Goal: Information Seeking & Learning: Learn about a topic

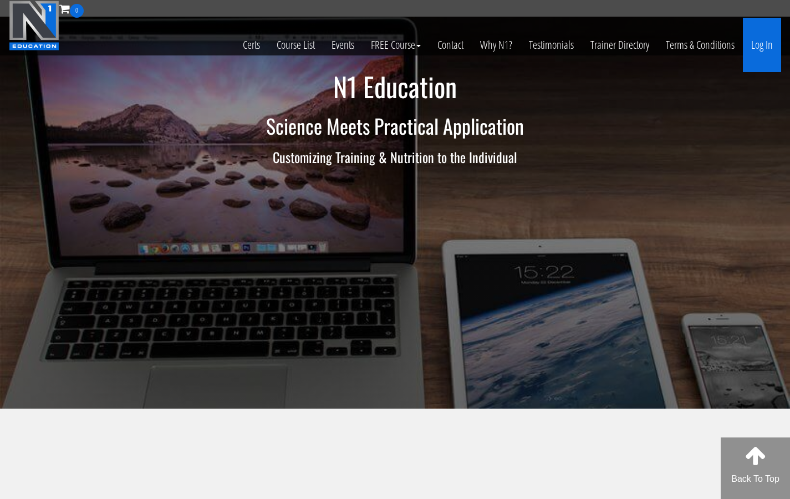
click at [759, 50] on link "Log In" at bounding box center [762, 45] width 38 height 54
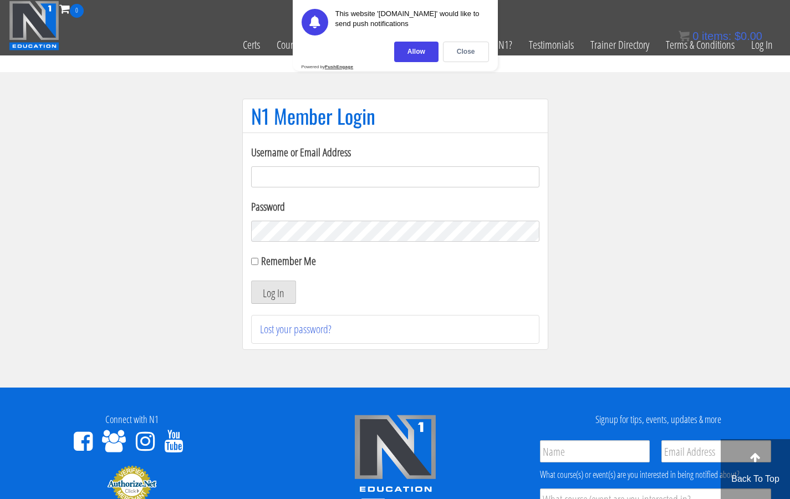
type input "balsacakicpg@gmail.com"
click at [273, 292] on button "Log In" at bounding box center [273, 291] width 45 height 23
click at [419, 50] on div "Allow" at bounding box center [416, 52] width 44 height 21
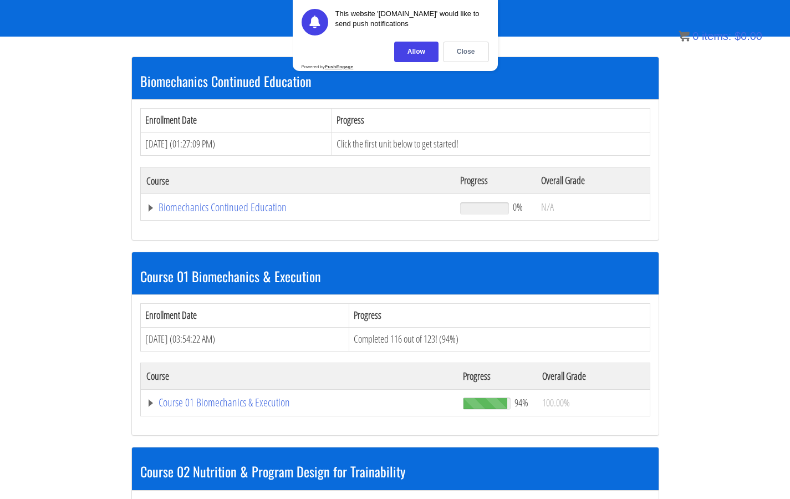
scroll to position [184, 0]
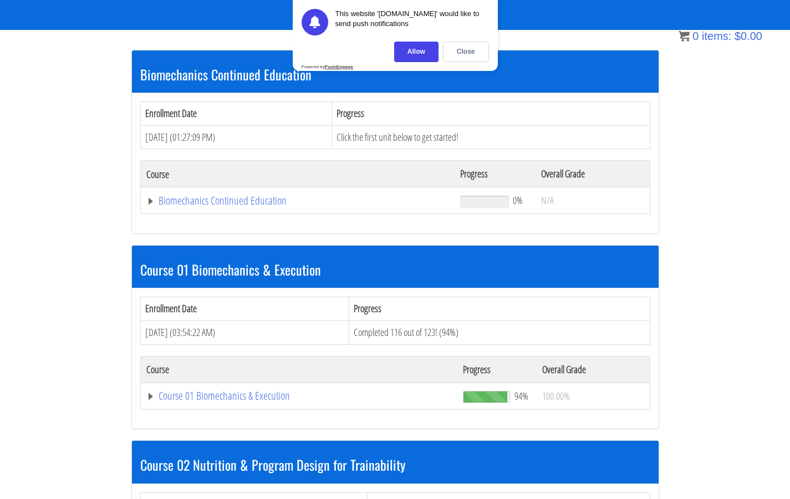
click at [718, 167] on section "Biomechanics Continued Education Enrollment Date Progress [DATE] (01:27:09 PM) …" at bounding box center [395, 440] width 790 height 821
click at [422, 50] on div "Allow" at bounding box center [416, 52] width 44 height 21
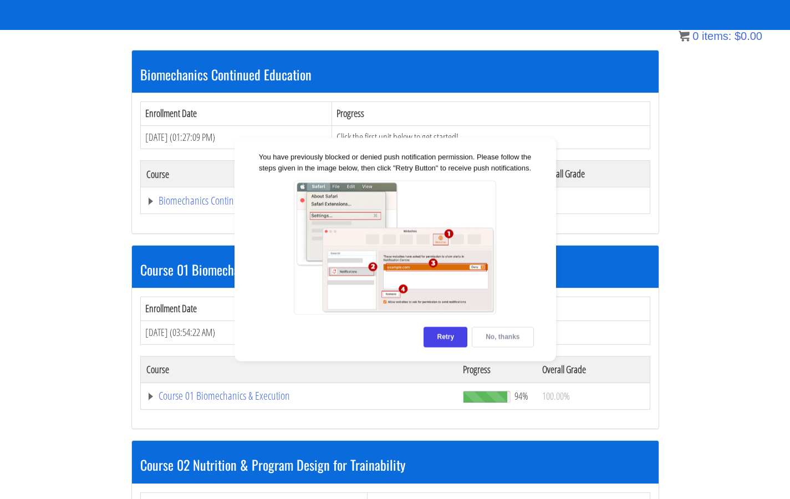
click at [487, 341] on div "No, thanks" at bounding box center [503, 337] width 62 height 21
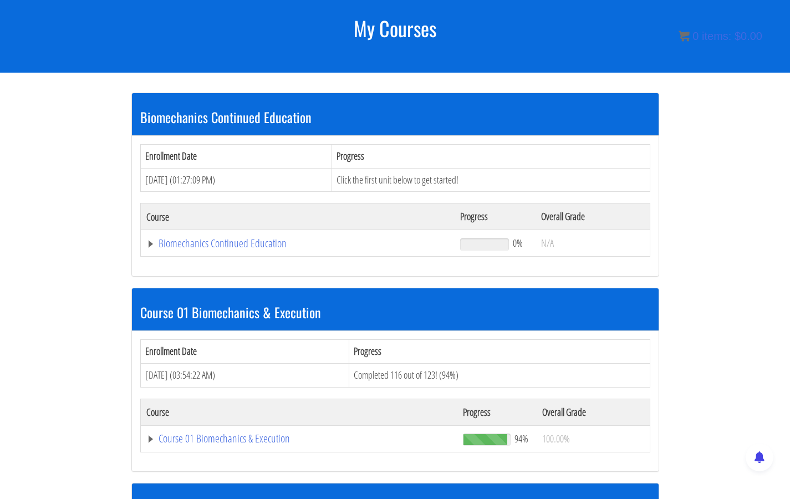
scroll to position [142, 0]
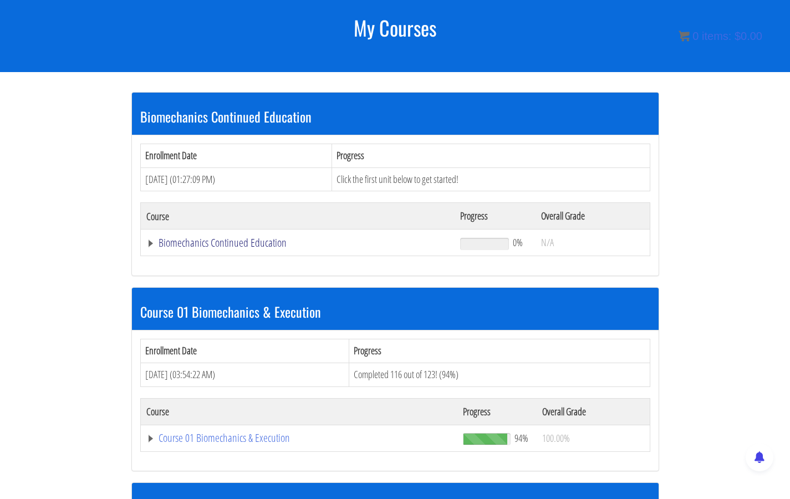
click at [199, 238] on link "Biomechanics Continued Education" at bounding box center [297, 242] width 303 height 11
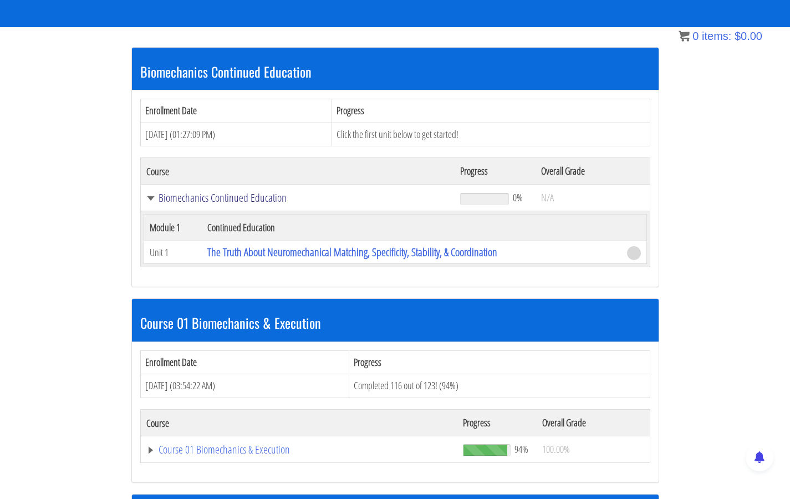
scroll to position [190, 0]
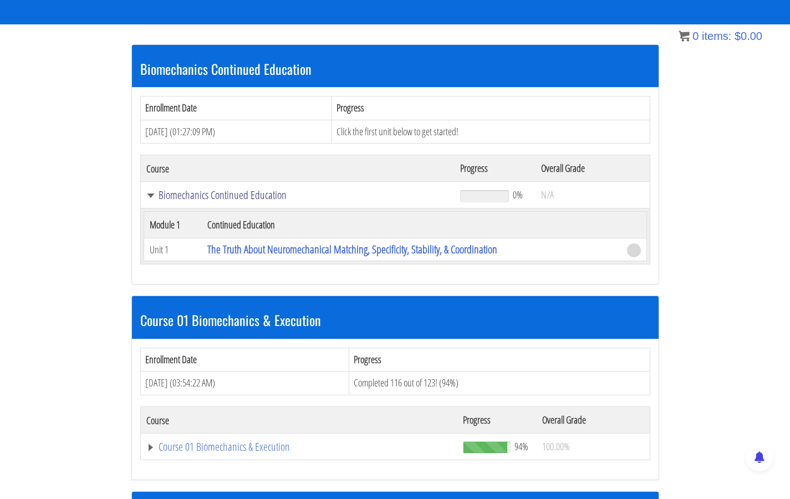
click at [211, 195] on link "Biomechanics Continued Education" at bounding box center [297, 195] width 303 height 11
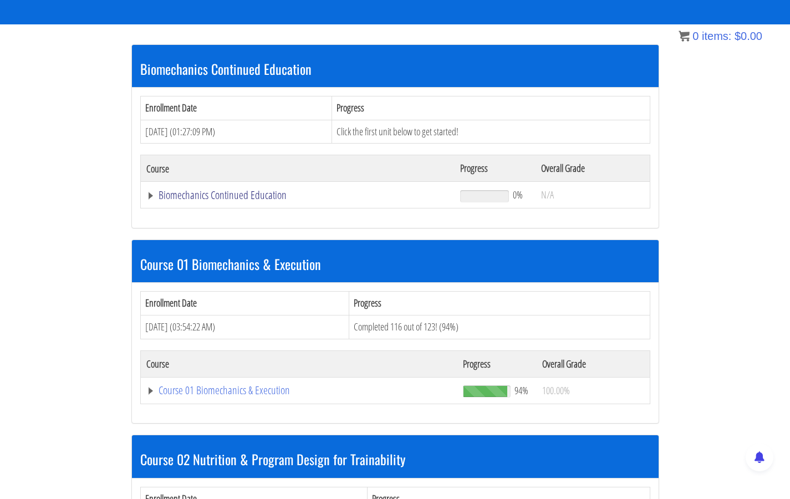
click at [211, 195] on link "Biomechanics Continued Education" at bounding box center [297, 195] width 303 height 11
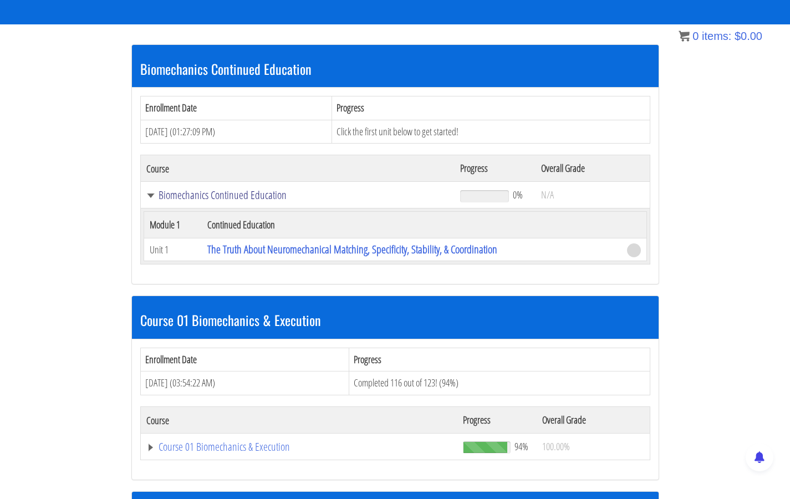
click at [211, 195] on link "Biomechanics Continued Education" at bounding box center [297, 195] width 303 height 11
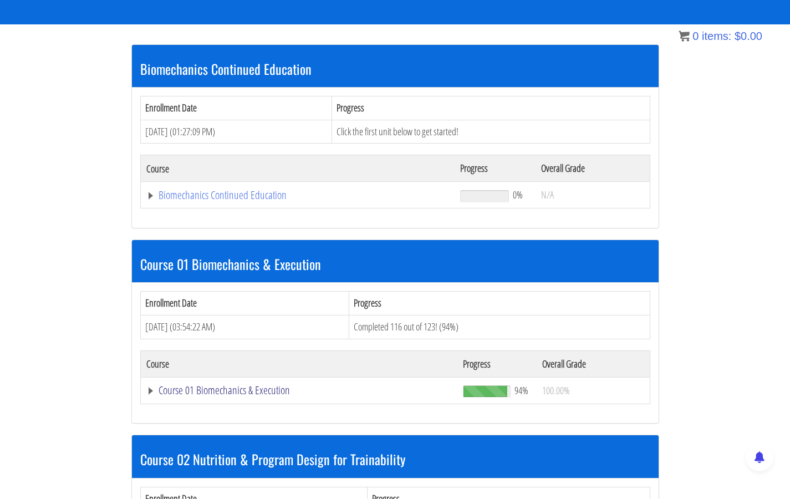
click at [218, 201] on link "Course 01 Biomechanics & Execution" at bounding box center [297, 195] width 303 height 11
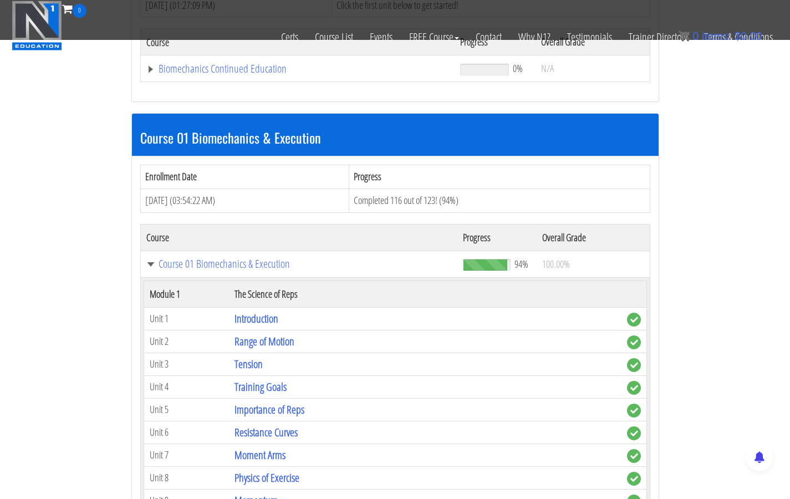
scroll to position [238, 0]
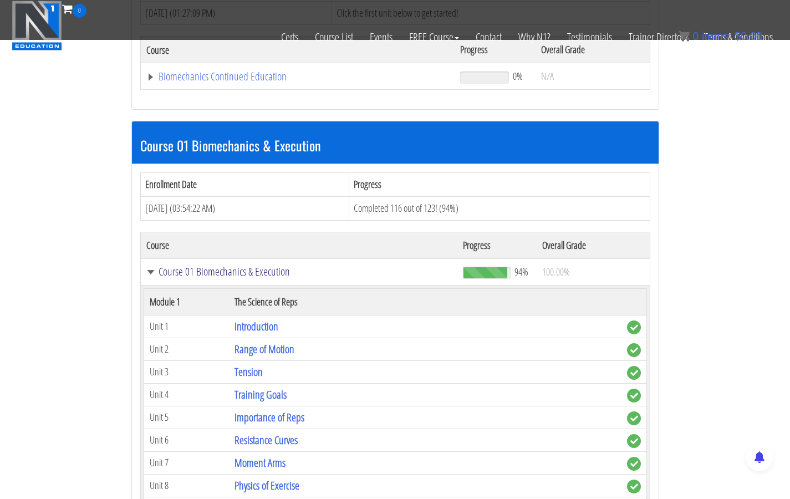
click at [231, 273] on link "Course 01 Biomechanics & Execution" at bounding box center [299, 271] width 306 height 11
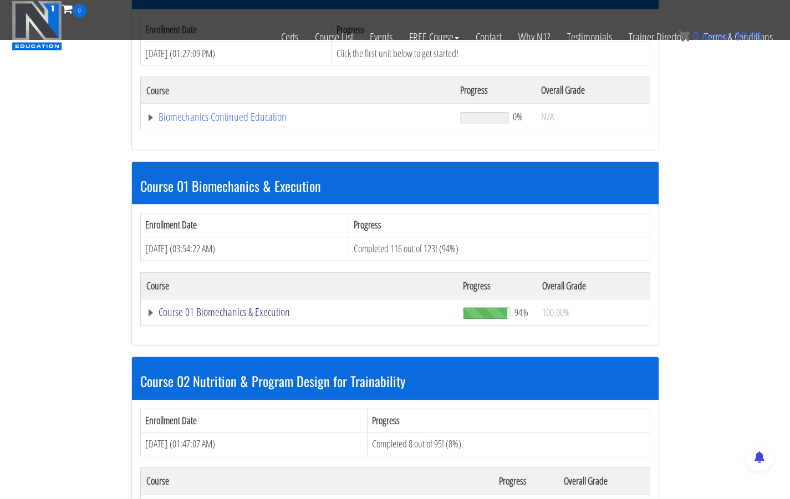
scroll to position [188, 0]
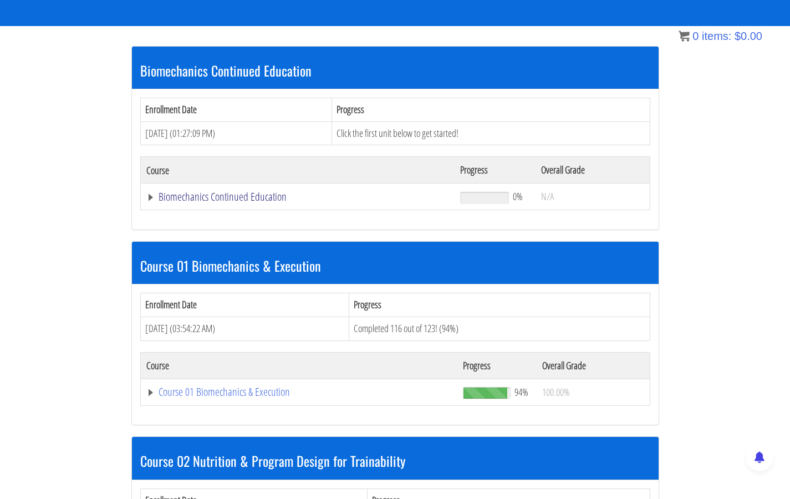
click at [237, 196] on link "Biomechanics Continued Education" at bounding box center [297, 196] width 303 height 11
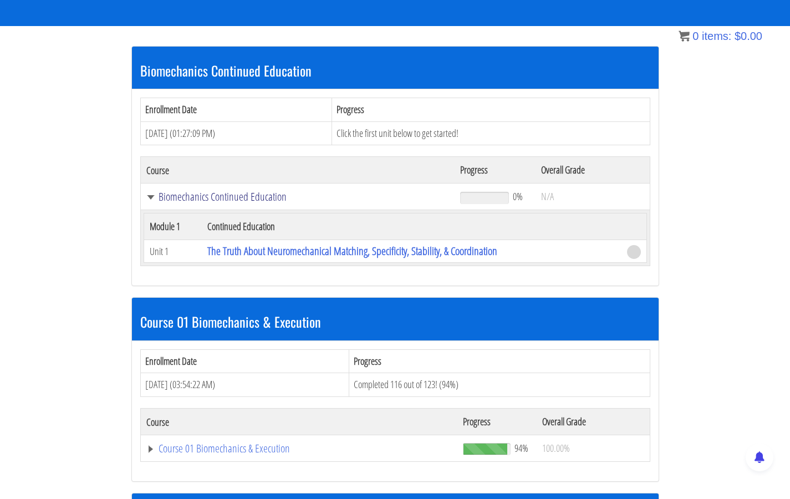
click at [237, 196] on link "Biomechanics Continued Education" at bounding box center [297, 196] width 303 height 11
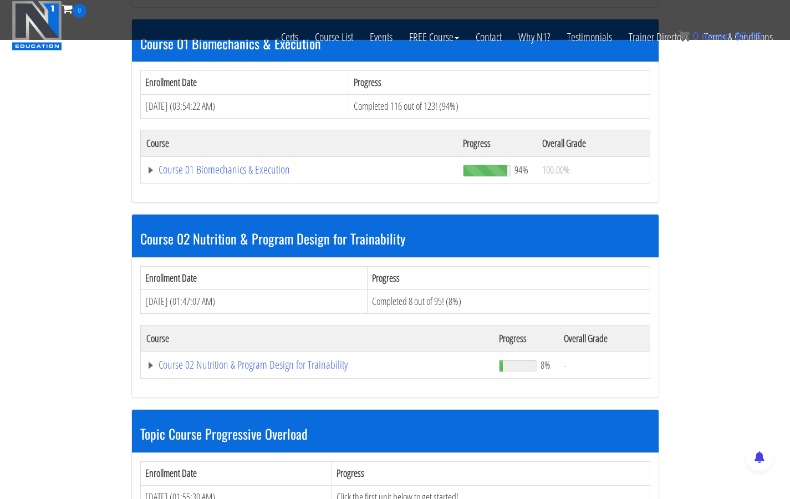
scroll to position [343, 0]
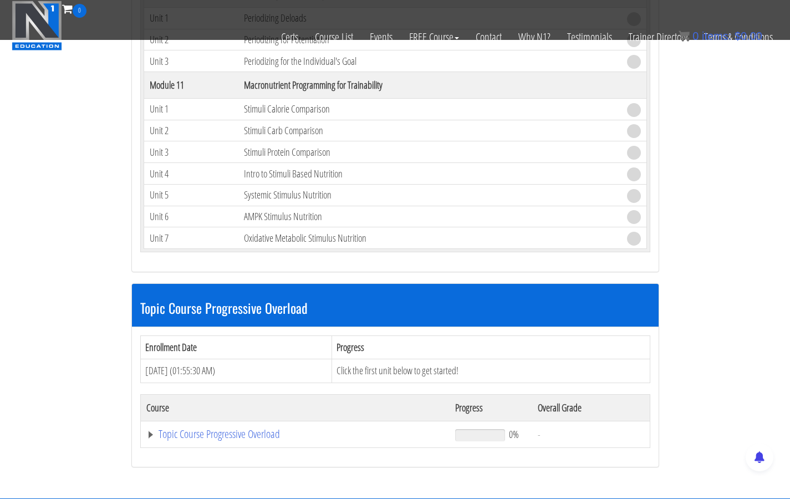
scroll to position [2820, 0]
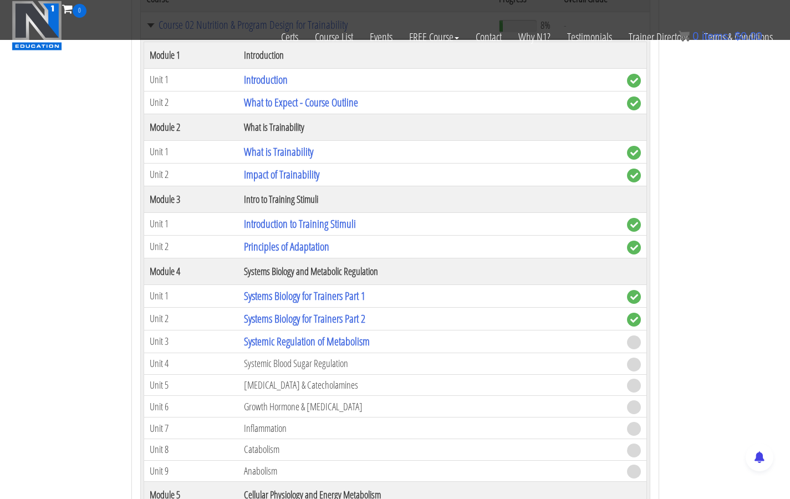
scroll to position [676, 0]
